Goal: Find specific page/section: Find specific page/section

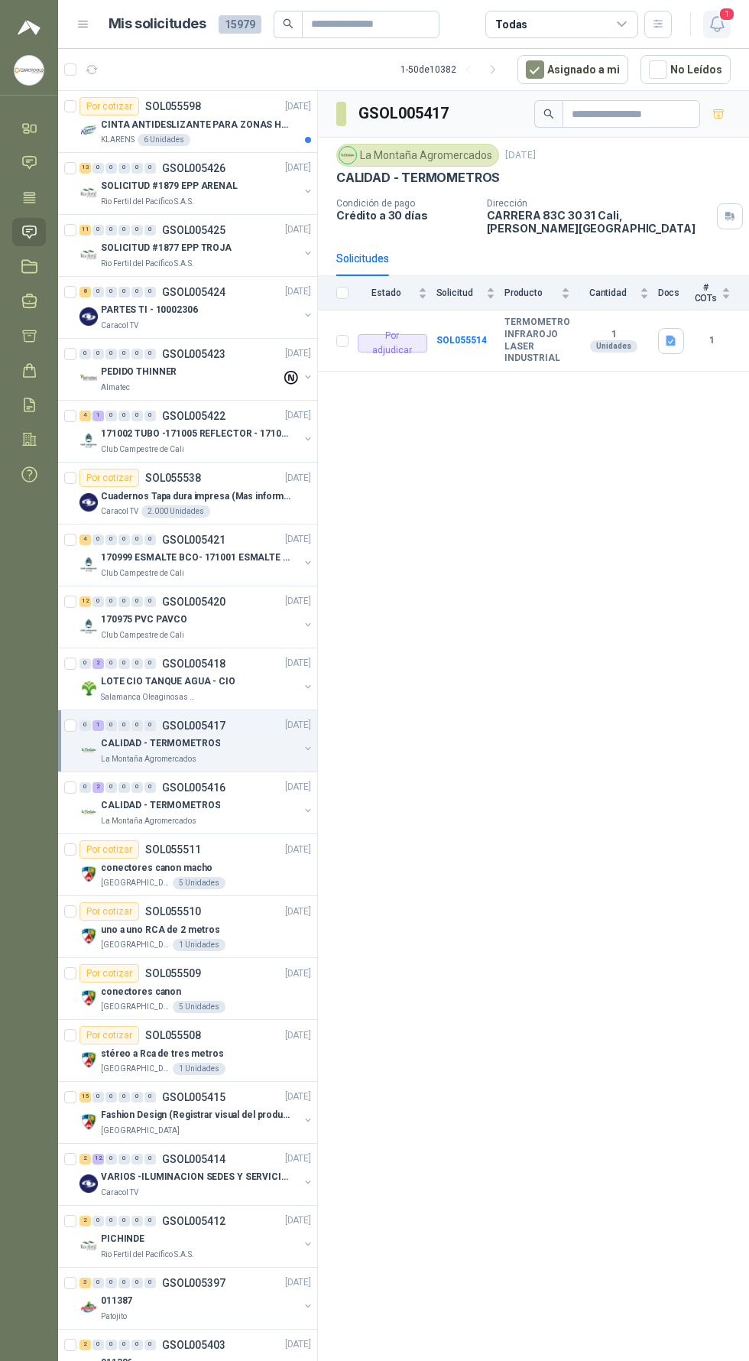
click at [719, 24] on icon "button" at bounding box center [717, 24] width 19 height 19
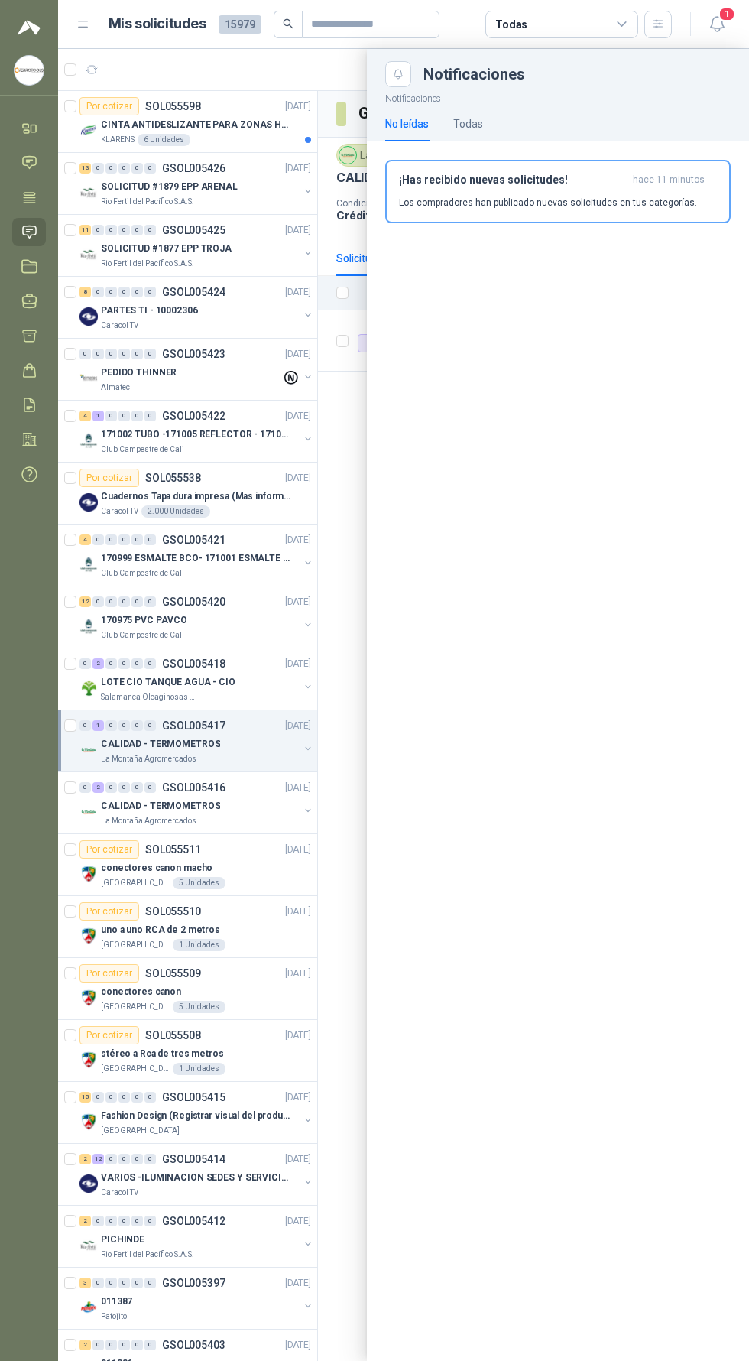
click at [315, 817] on div at bounding box center [403, 705] width 691 height 1312
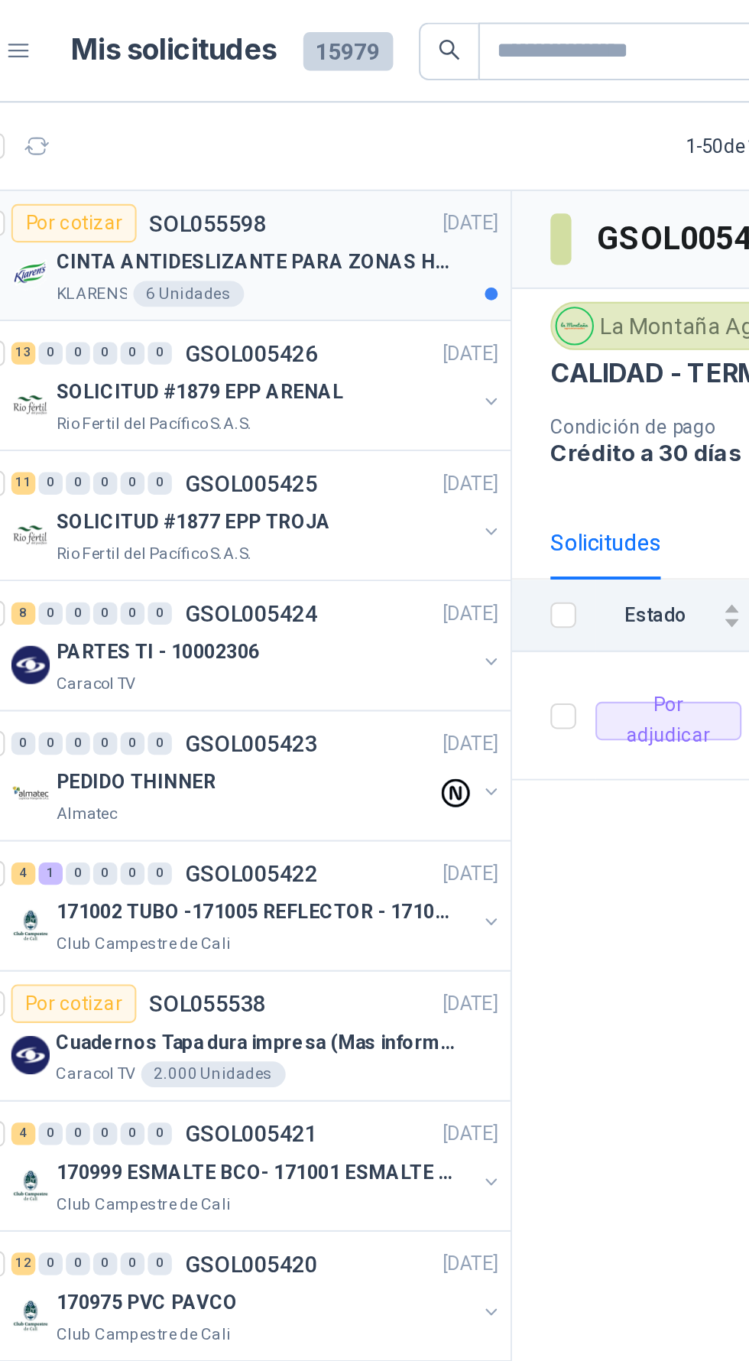
click at [244, 132] on div "CINTA ANTIDESLIZANTE PARA ZONAS HUMEDAS" at bounding box center [206, 124] width 210 height 18
